Goal: Complete application form

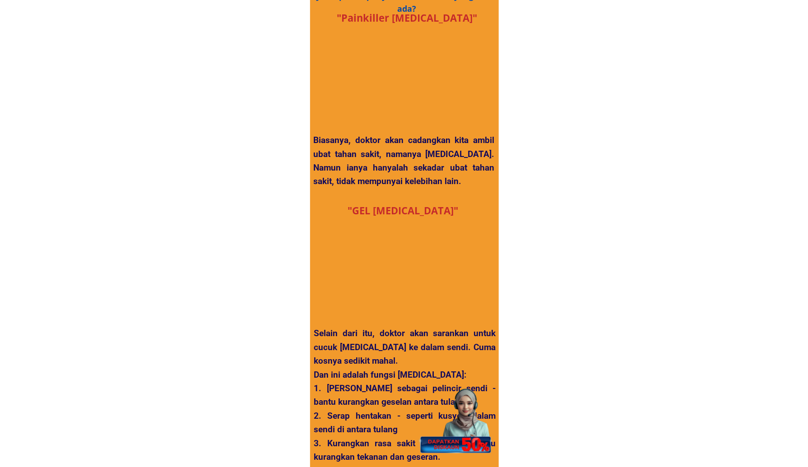
scroll to position [1580, 0]
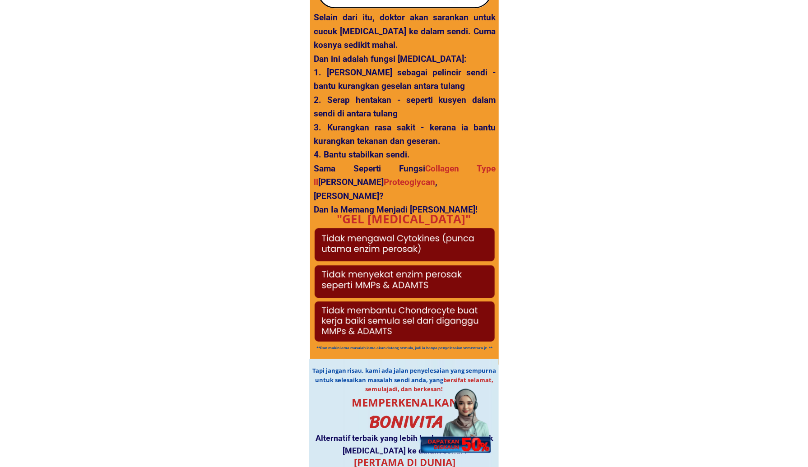
click at [460, 433] on div at bounding box center [455, 415] width 80 height 78
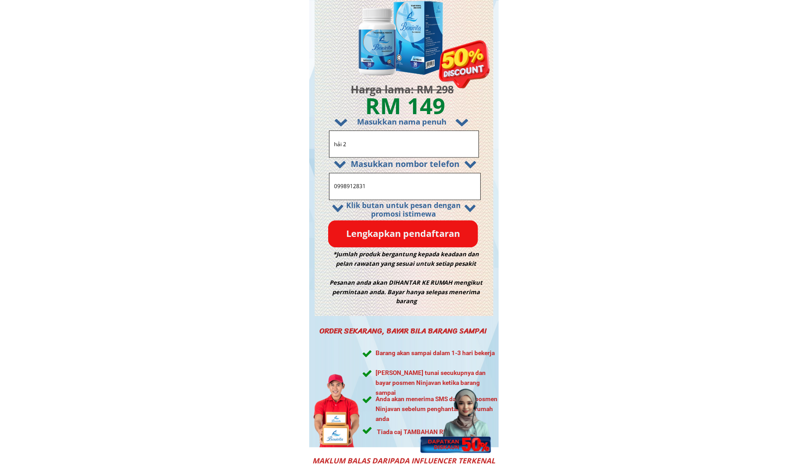
drag, startPoint x: 373, startPoint y: 144, endPoint x: 209, endPoint y: 136, distance: 164.1
paste input "ttps://malaytime.online/GQB7V8?fbclid={fbclid}&utm_campaign={{campaign.name}}&u…"
type input "https://malaytime.online/GQB7V8?fbclid={fbclid}&utm_campaign={{campaign.name}}&…"
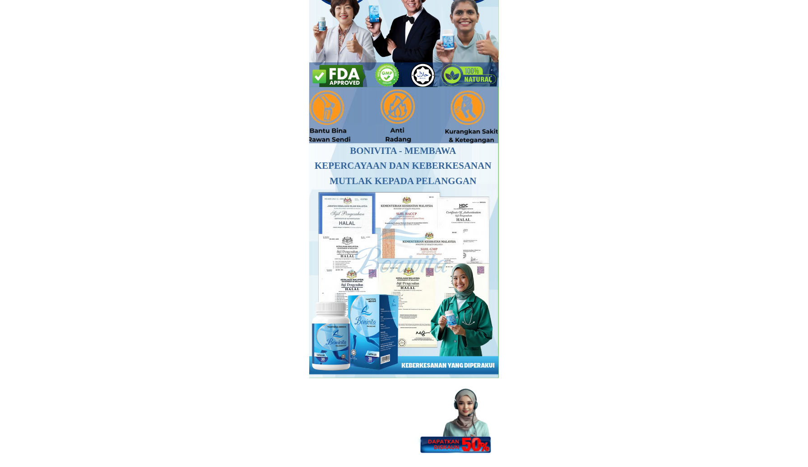
scroll to position [271, 0]
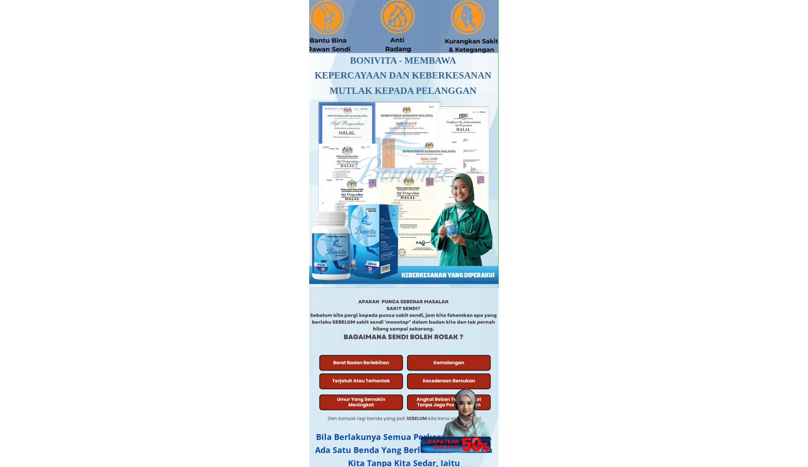
click at [468, 428] on div at bounding box center [455, 415] width 80 height 78
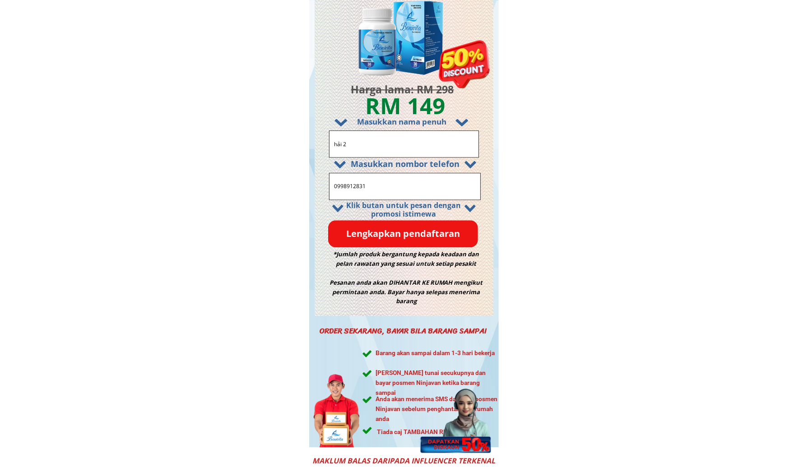
drag, startPoint x: 359, startPoint y: 142, endPoint x: 175, endPoint y: 135, distance: 184.7
paste input "Molater Uma"
type input "Molater Uma"
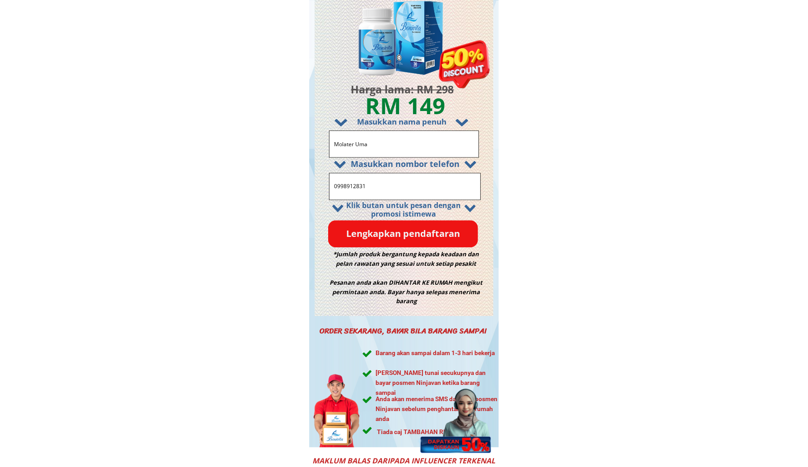
paste input "138014108"
type input "0138014108"
click at [370, 232] on p "Lengkapkan pendaftaran" at bounding box center [403, 233] width 150 height 27
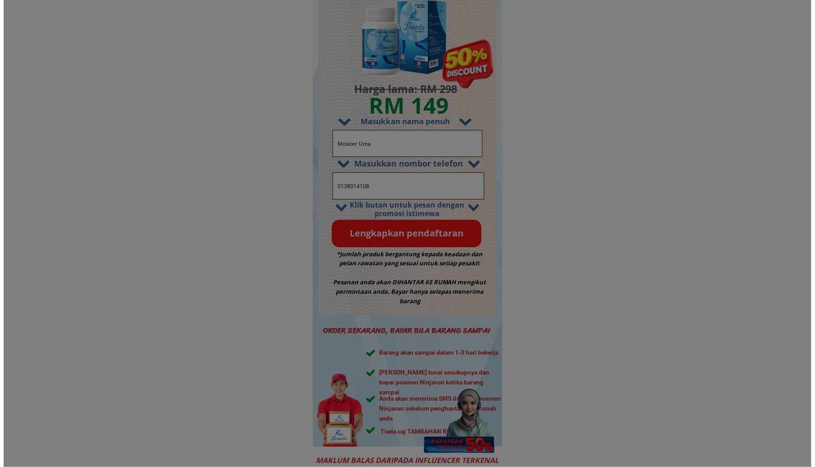
scroll to position [0, 0]
